Goal: Find specific page/section: Find specific page/section

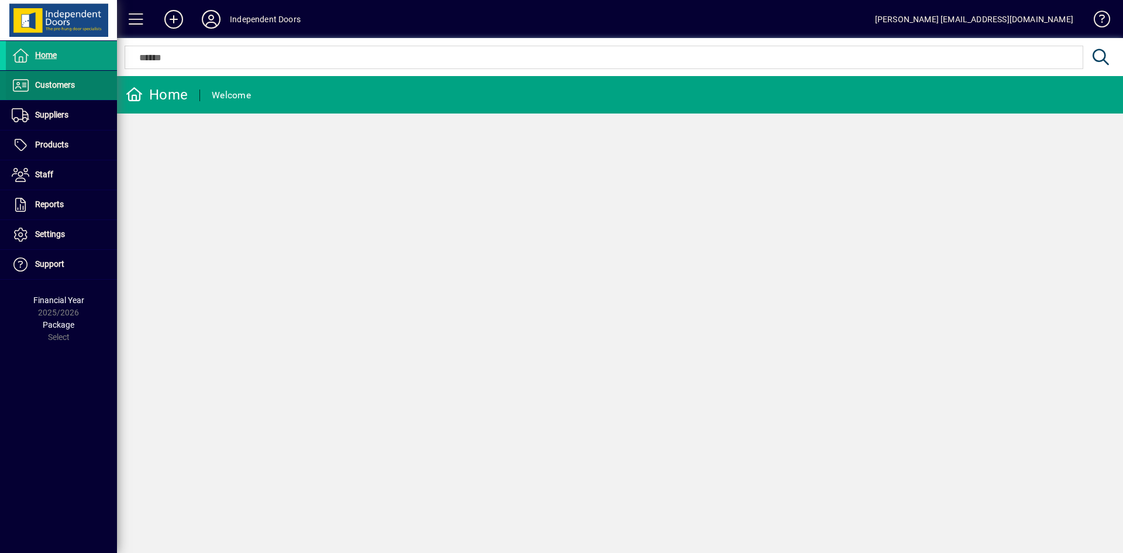
click at [34, 89] on span "Customers" at bounding box center [40, 85] width 69 height 14
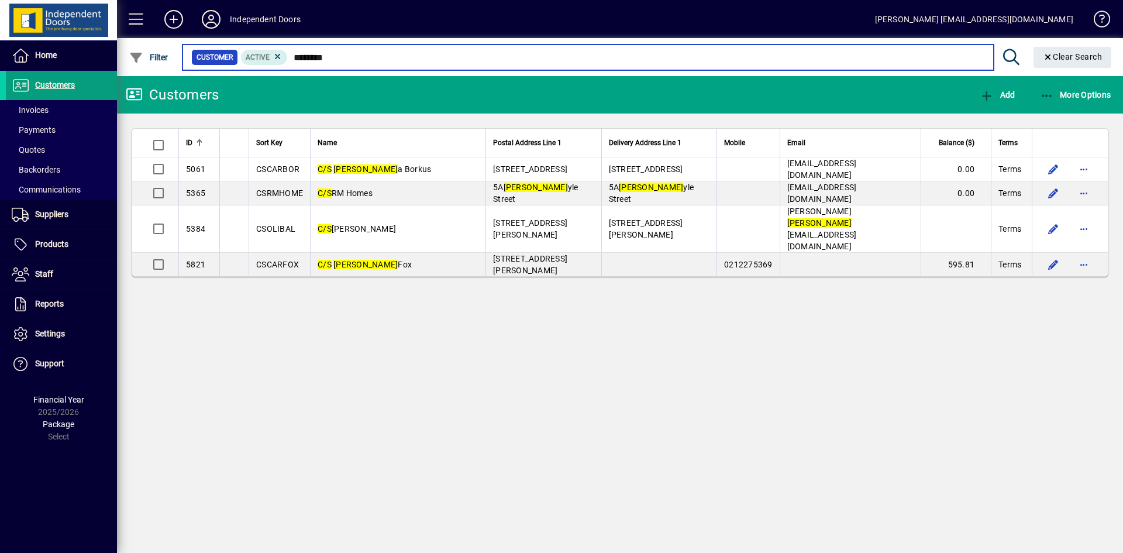
click at [354, 56] on input "********" at bounding box center [636, 57] width 696 height 16
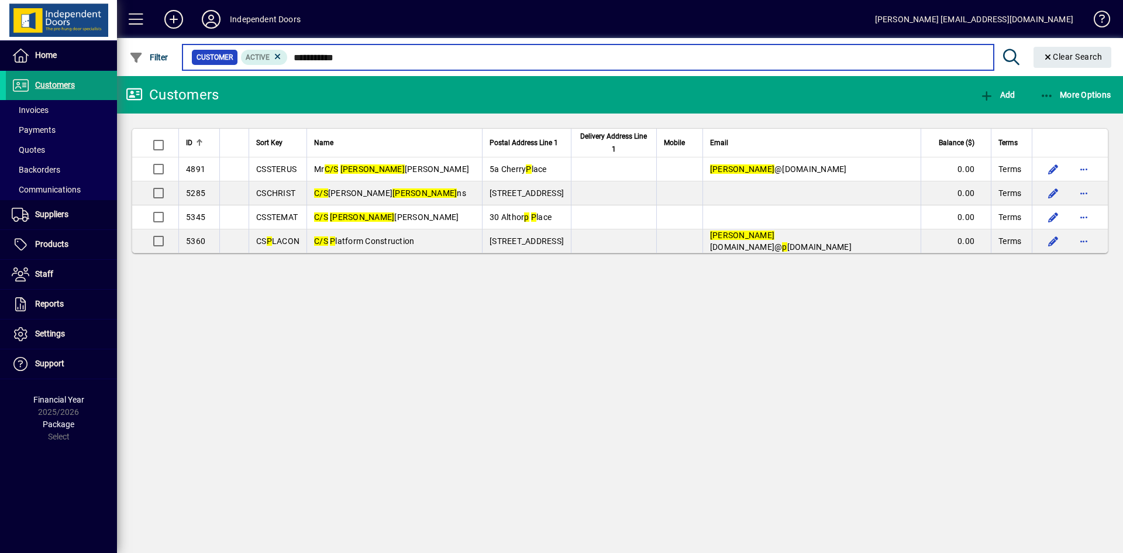
type input "**********"
